Goal: Information Seeking & Learning: Learn about a topic

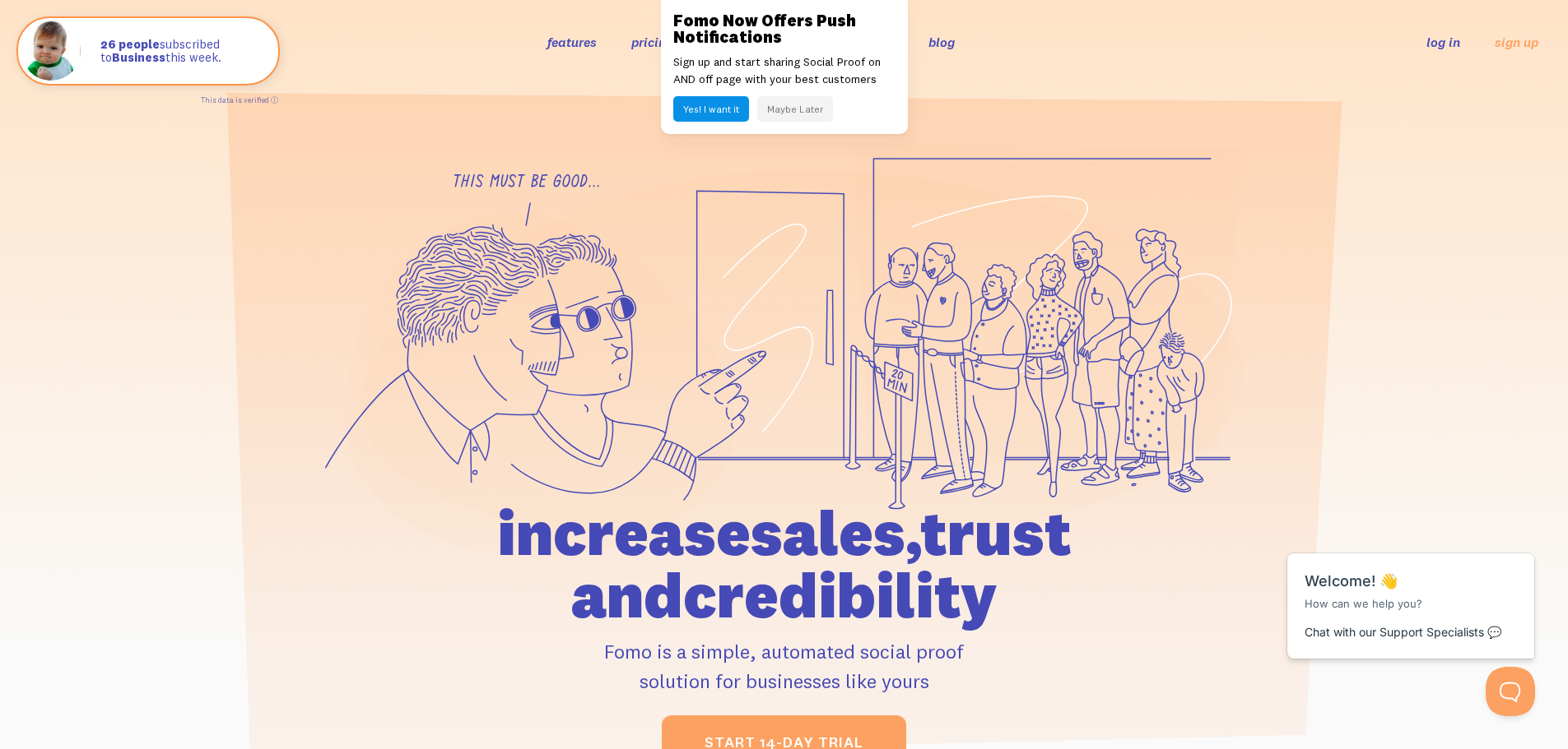
drag, startPoint x: 861, startPoint y: 525, endPoint x: 856, endPoint y: 518, distance: 8.6
click at [861, 525] on h1 "increase sales, trust and credibility" at bounding box center [784, 565] width 762 height 125
click at [792, 113] on button "Maybe Later" at bounding box center [795, 109] width 76 height 26
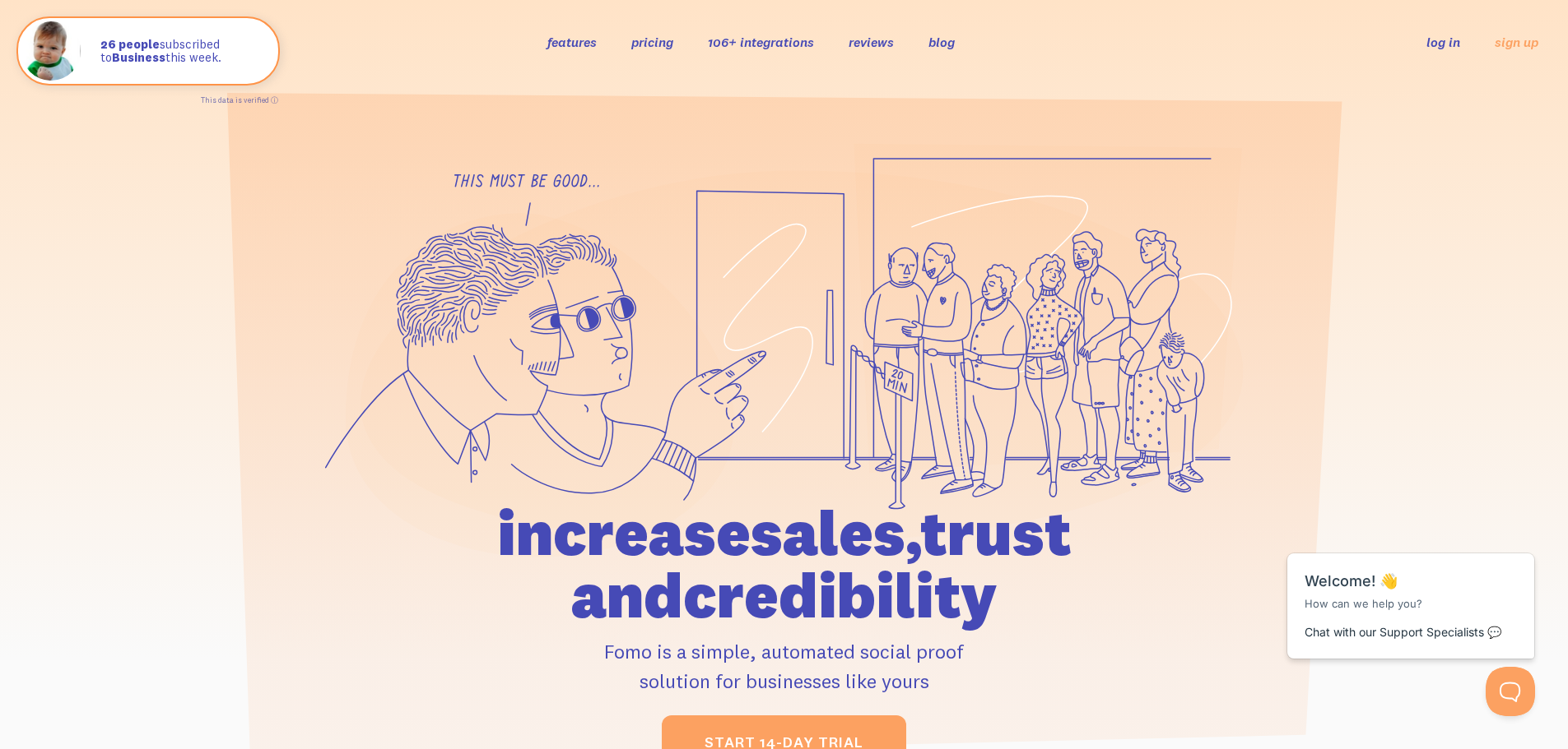
click at [769, 38] on link "106+ integrations" at bounding box center [761, 41] width 106 height 16
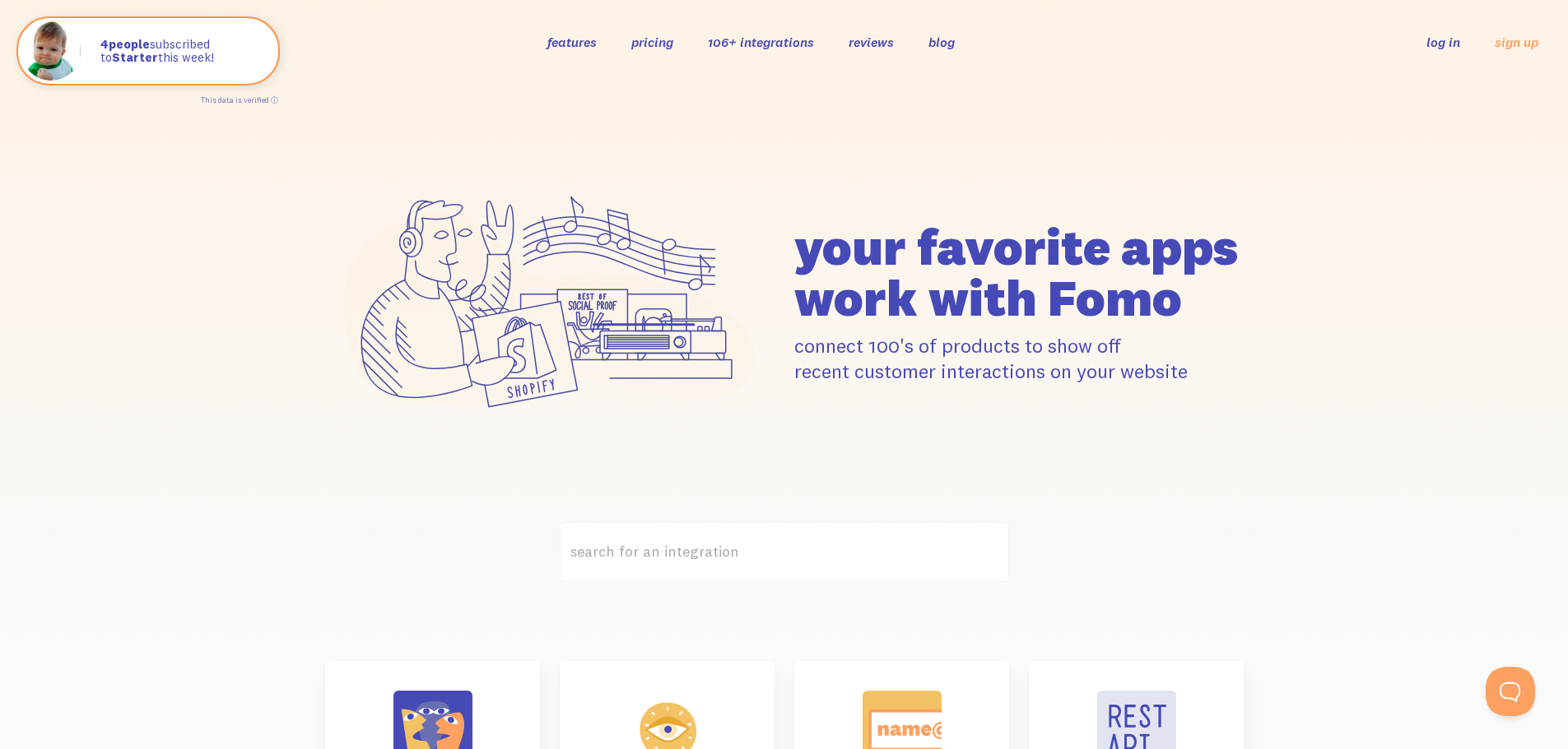
click at [593, 49] on link "features" at bounding box center [573, 41] width 50 height 16
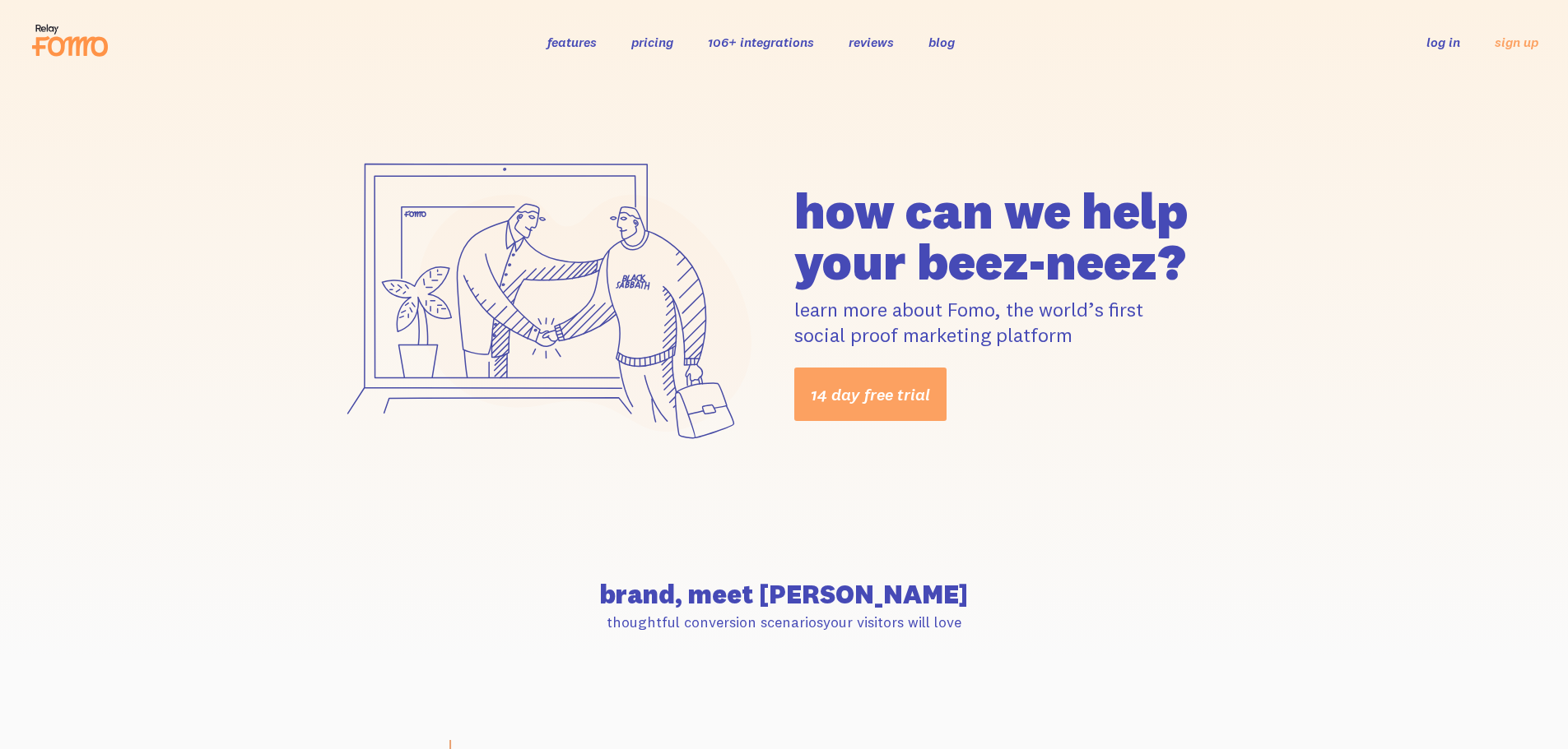
click at [667, 50] on li "pricing" at bounding box center [652, 42] width 42 height 17
click at [667, 44] on link "pricing" at bounding box center [652, 41] width 42 height 16
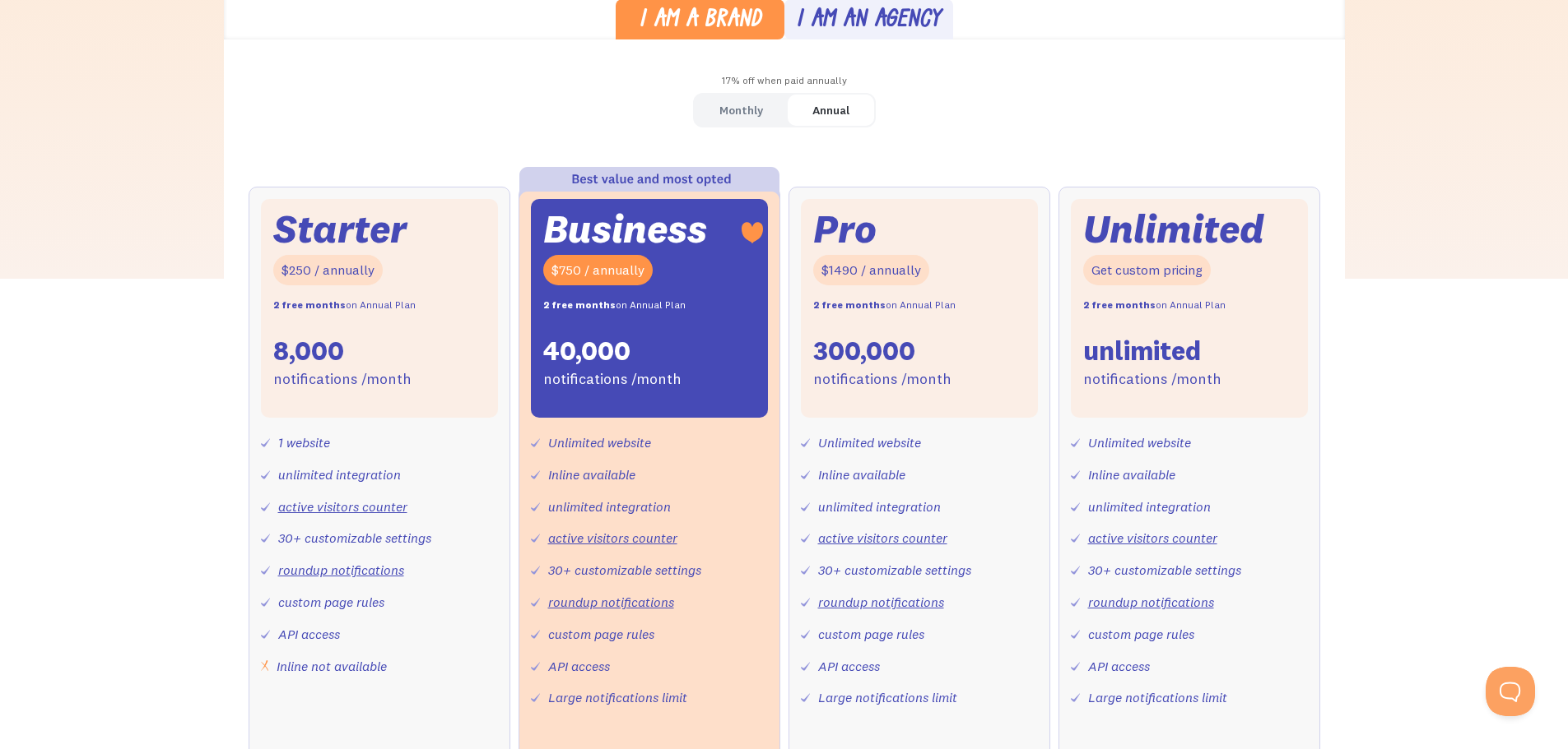
click at [765, 108] on link "Monthly" at bounding box center [741, 111] width 93 height 32
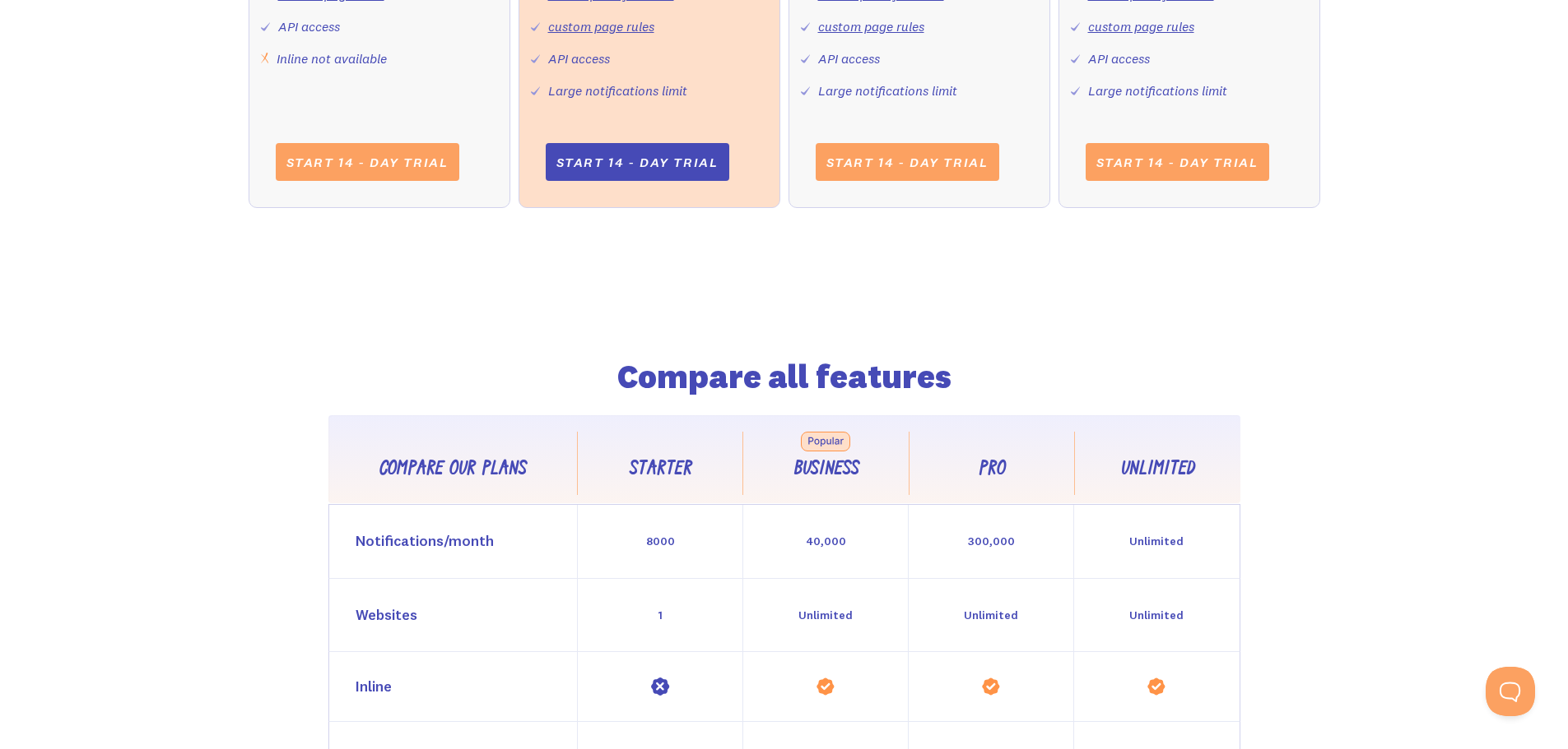
scroll to position [1316, 0]
